Goal: Information Seeking & Learning: Learn about a topic

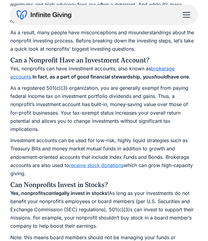
scroll to position [485, 0]
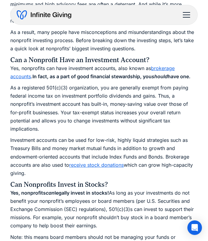
click at [159, 69] on link "brokerage accounts" at bounding box center [92, 72] width 164 height 14
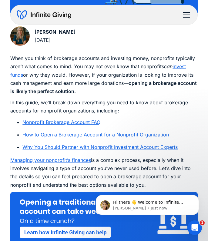
click at [89, 123] on link "Nonprofit Brokerage Account FAQ" at bounding box center [61, 122] width 78 height 6
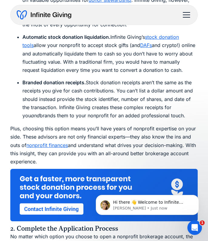
scroll to position [1921, 0]
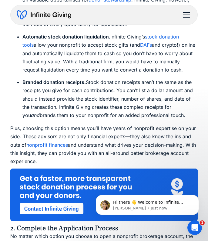
scroll to position [183, 0]
